Goal: Check status: Check status

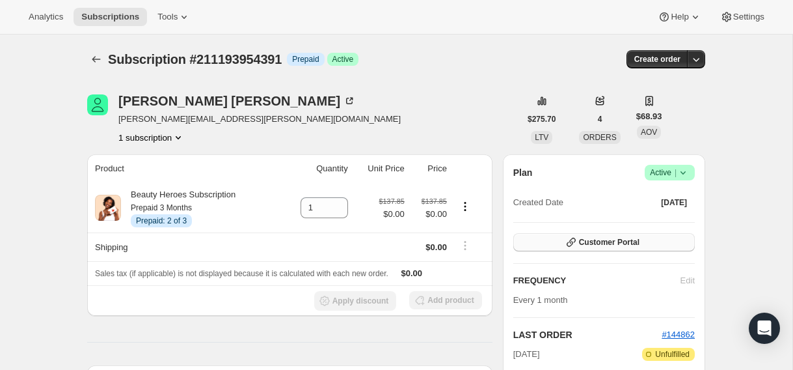
click at [606, 241] on span "Customer Portal" at bounding box center [609, 242] width 61 height 10
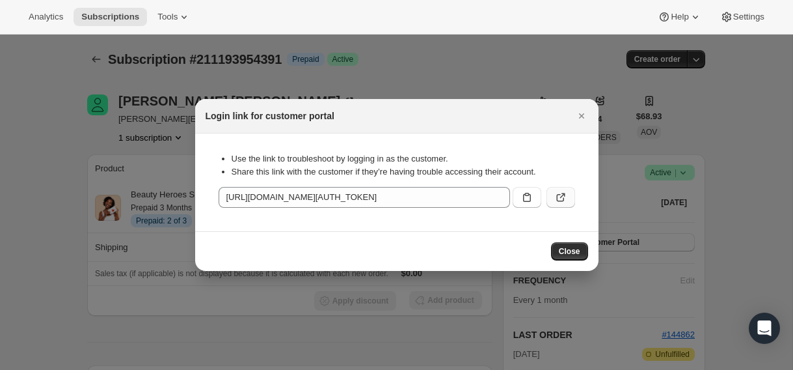
click at [566, 197] on icon ":rbv:" at bounding box center [560, 197] width 13 height 13
click at [587, 114] on icon "Close" at bounding box center [581, 115] width 13 height 13
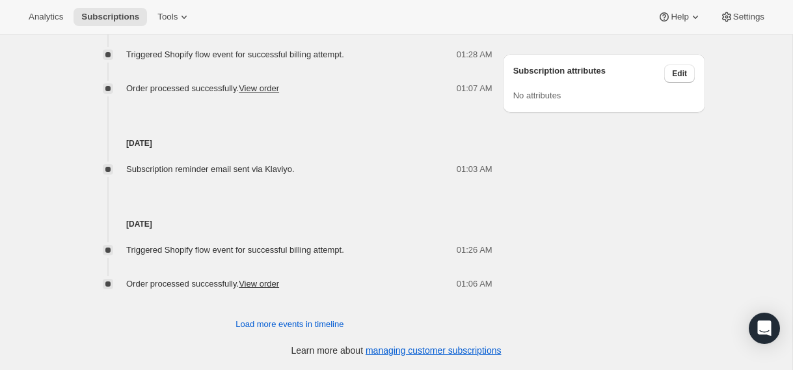
scroll to position [829, 0]
click at [306, 327] on span "Load more events in timeline" at bounding box center [289, 323] width 108 height 13
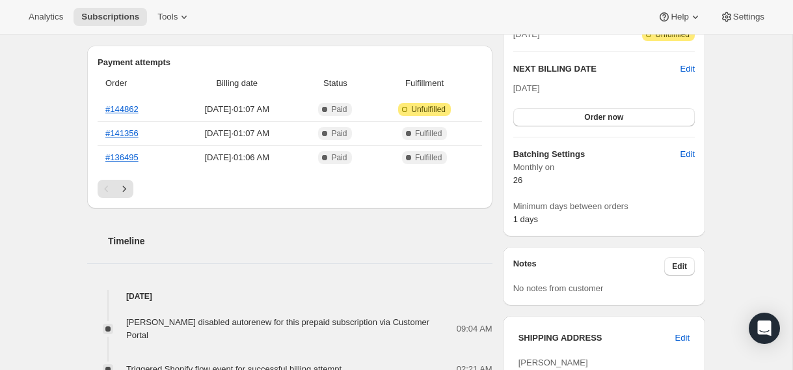
scroll to position [318, 0]
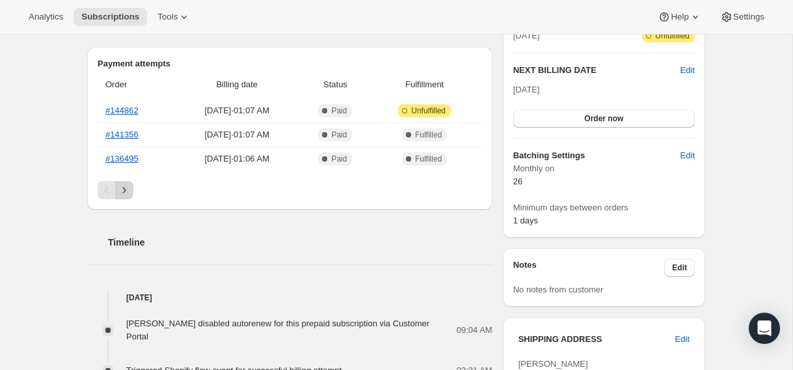
click at [128, 193] on icon "Next" at bounding box center [124, 189] width 13 height 13
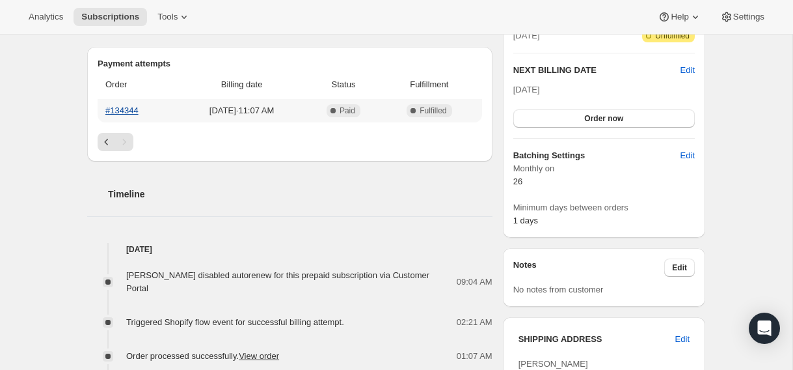
click at [113, 109] on link "#134344" at bounding box center [121, 110] width 33 height 10
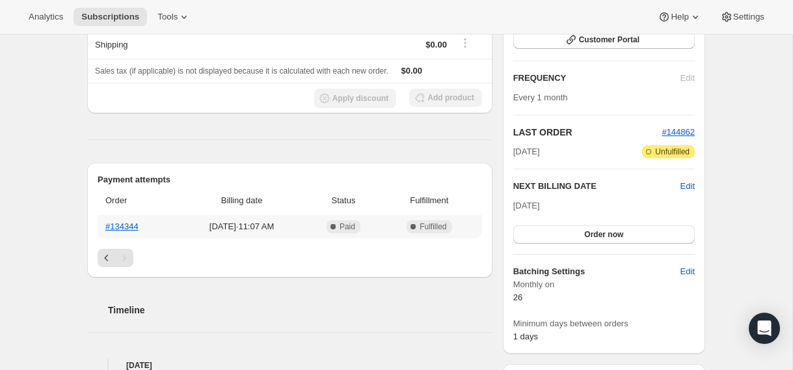
scroll to position [201, 0]
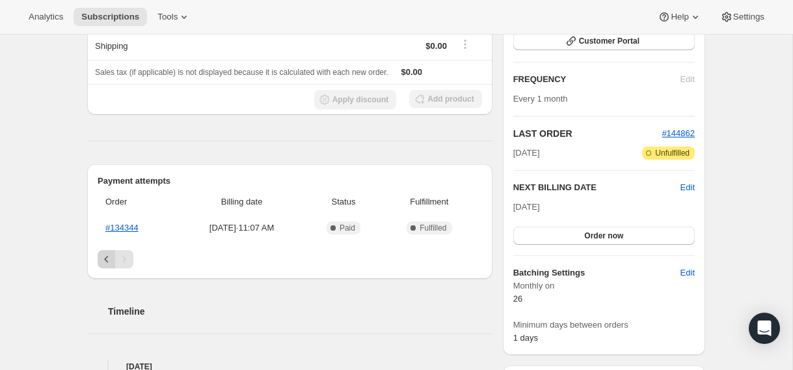
click at [103, 262] on icon "Previous" at bounding box center [106, 258] width 13 height 13
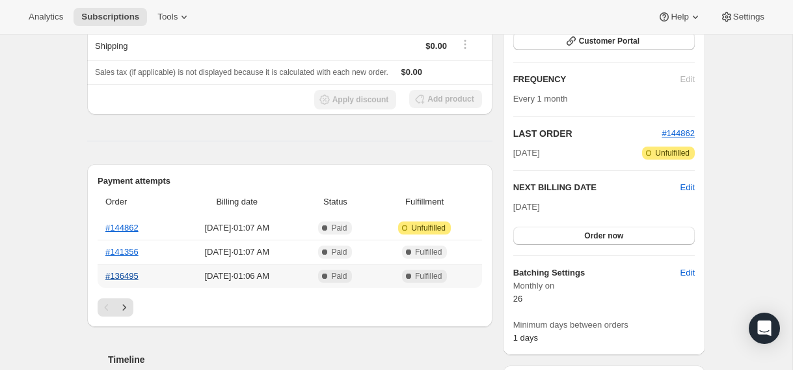
click at [120, 272] on link "#136495" at bounding box center [121, 276] width 33 height 10
click at [123, 254] on link "#141356" at bounding box center [121, 252] width 33 height 10
click at [111, 232] on link "#144862" at bounding box center [121, 227] width 33 height 10
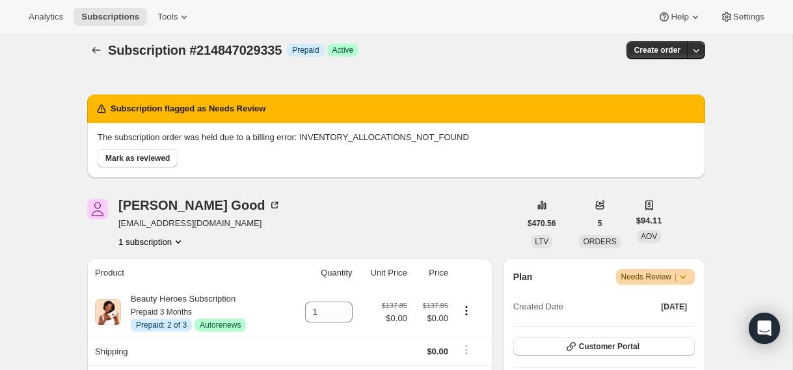
scroll to position [10, 0]
